Goal: Task Accomplishment & Management: Use online tool/utility

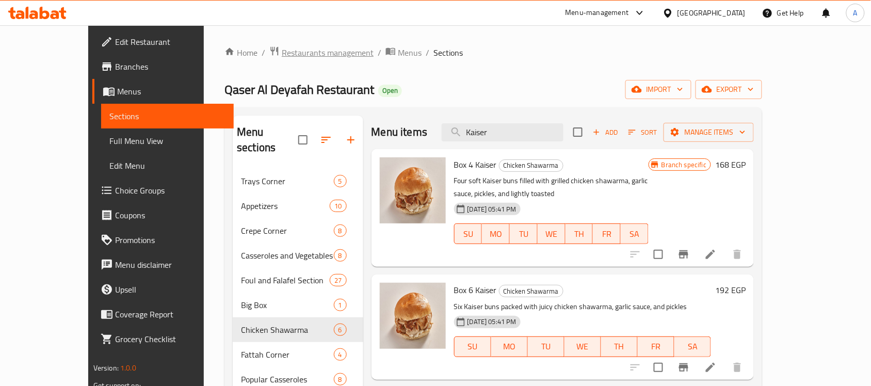
click at [282, 55] on span "Restaurants management" at bounding box center [328, 52] width 92 height 12
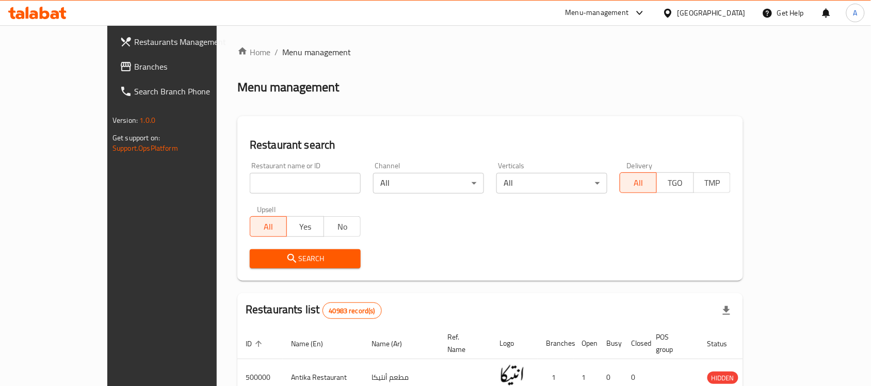
click at [250, 184] on input "search" at bounding box center [305, 183] width 111 height 21
paste input "504866"
type input "504866"
click button "Search" at bounding box center [305, 258] width 111 height 19
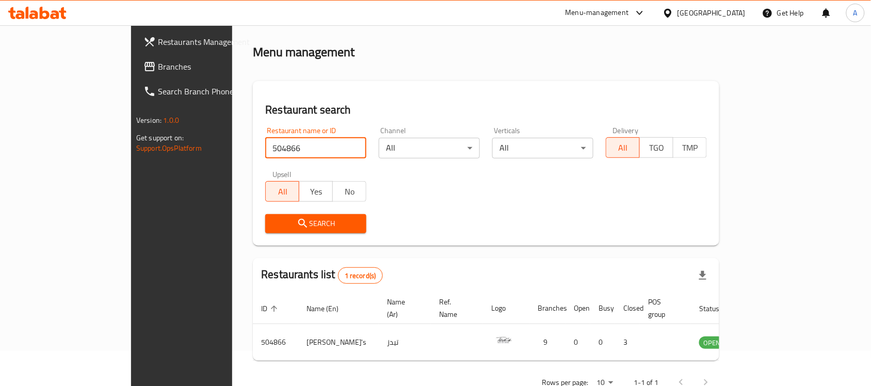
scroll to position [54, 0]
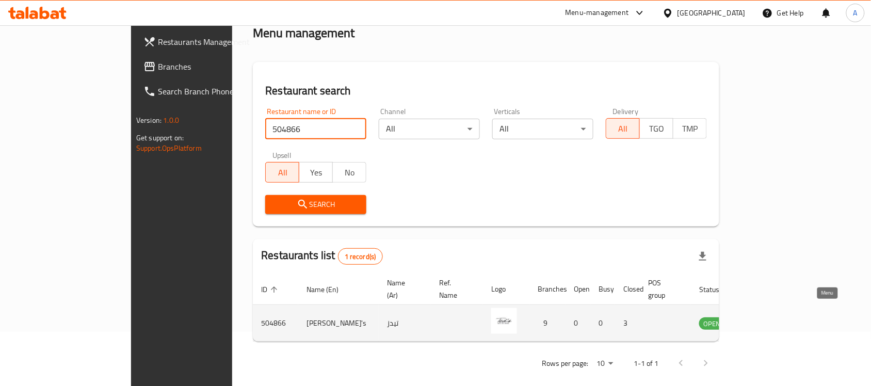
click at [765, 319] on icon "enhanced table" at bounding box center [758, 323] width 11 height 9
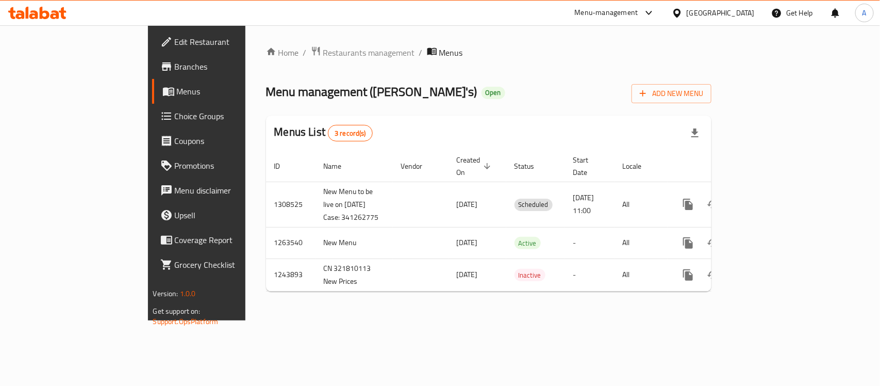
click at [712, 60] on div "Home / Restaurants management / Menus Menu management ( [PERSON_NAME]'s ) Open …" at bounding box center [489, 173] width 446 height 254
